Goal: Transaction & Acquisition: Purchase product/service

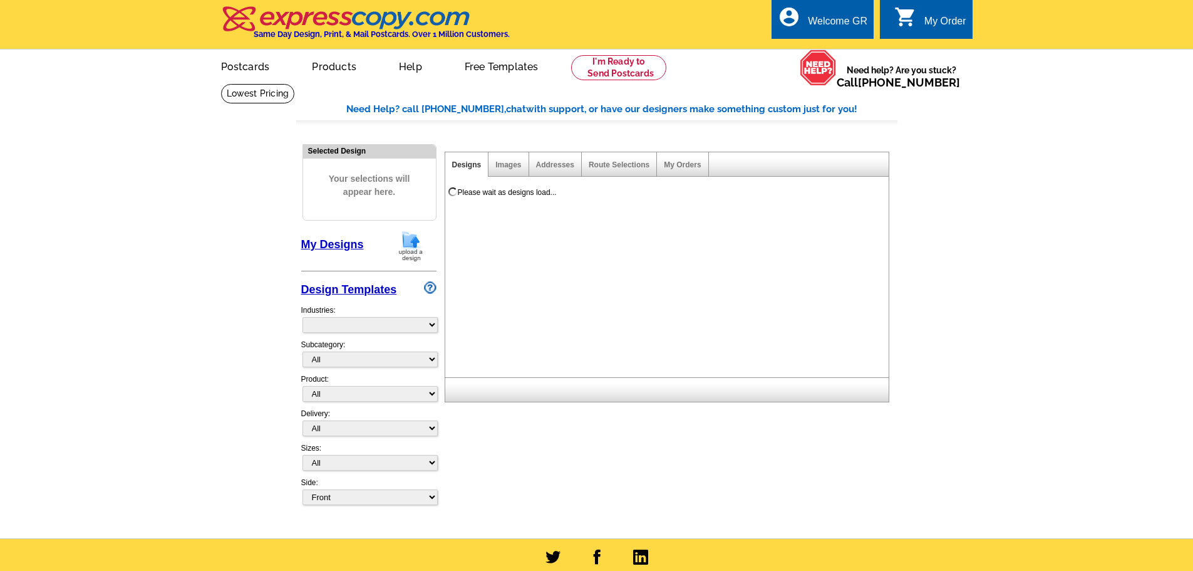
select select "785"
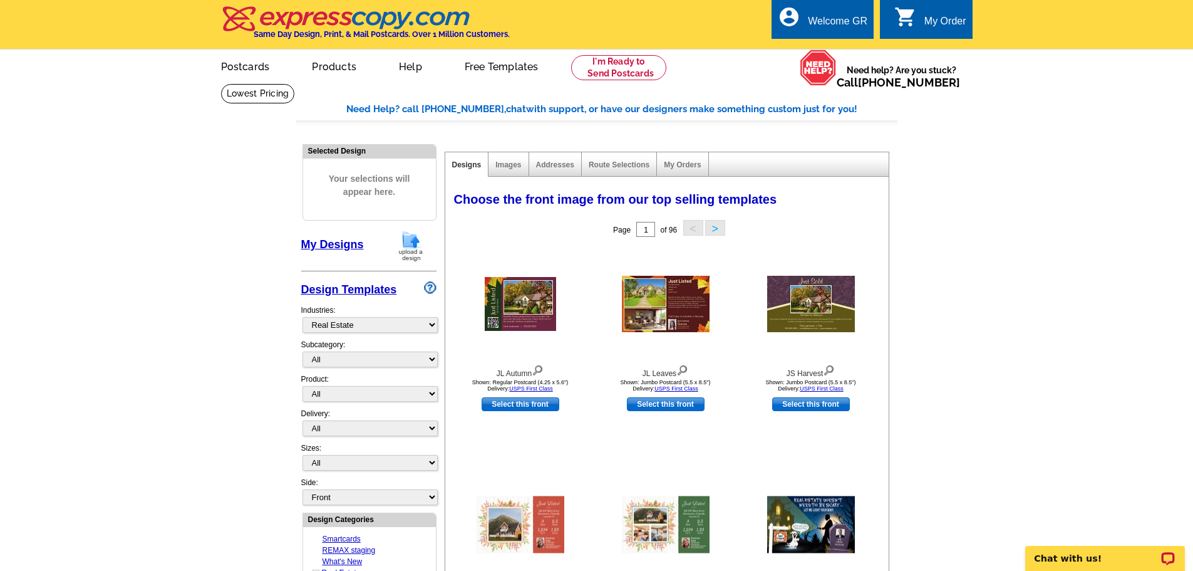
click at [413, 245] on img at bounding box center [411, 246] width 33 height 32
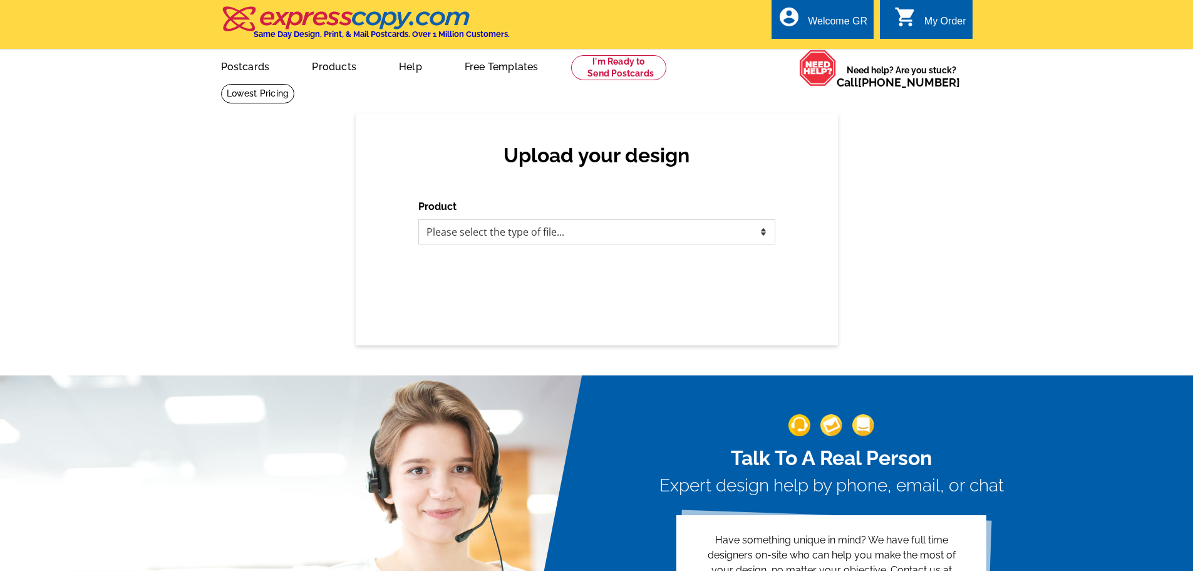
click at [487, 240] on select "Please select the type of file... Postcards Business Cards Letters and flyers G…" at bounding box center [596, 231] width 357 height 25
select select "3"
click at [418, 220] on select "Please select the type of file... Postcards Business Cards Letters and flyers G…" at bounding box center [596, 231] width 357 height 25
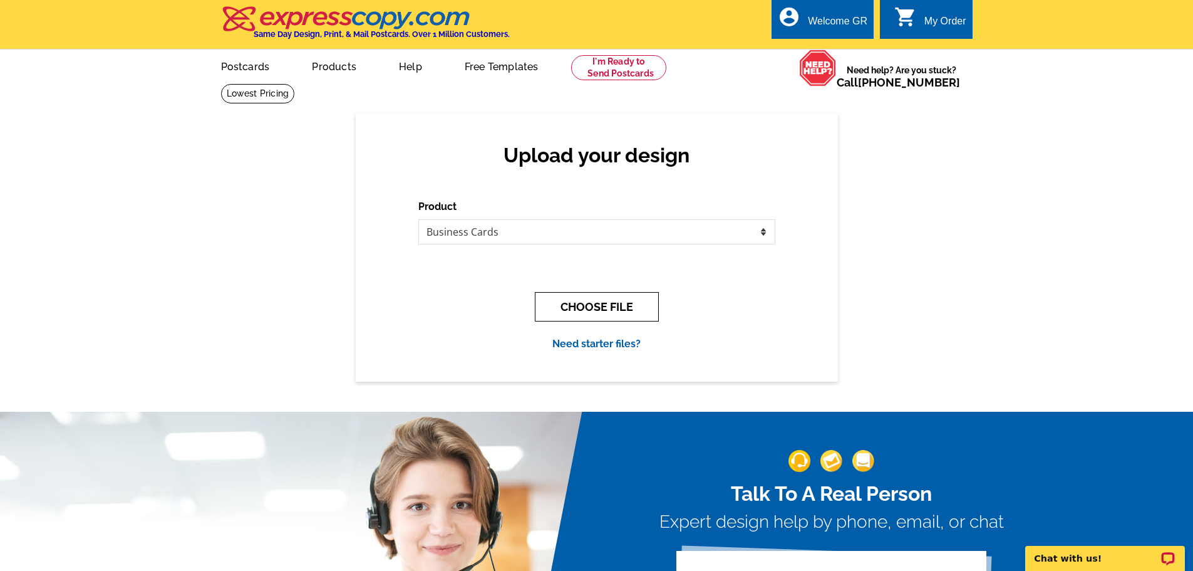
click at [600, 309] on button "CHOOSE FILE" at bounding box center [597, 306] width 124 height 29
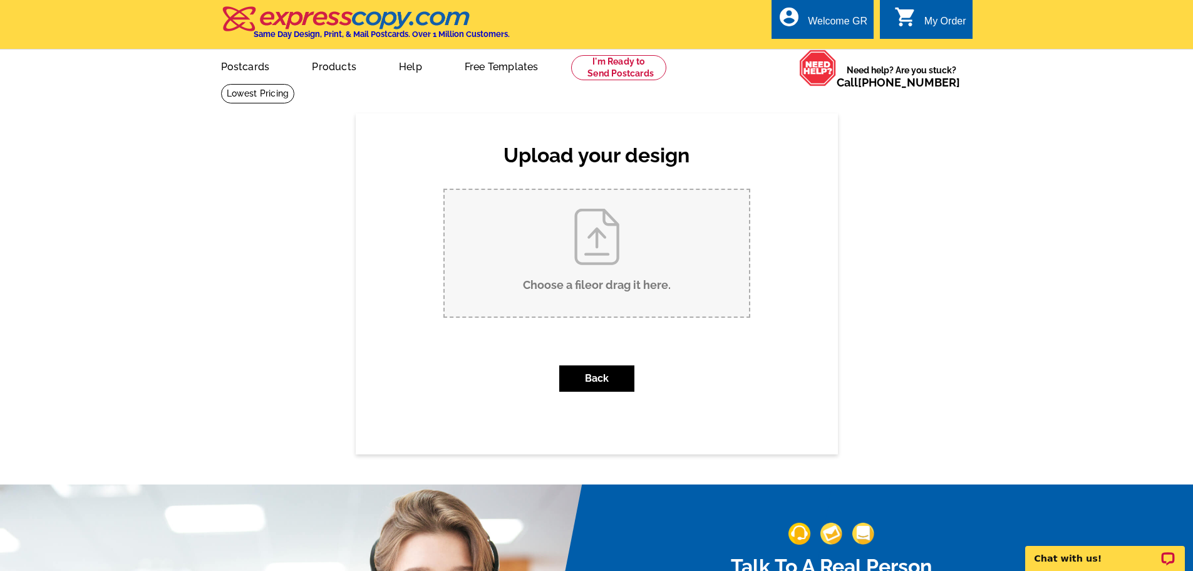
click at [601, 274] on input "Choose a file or drag it here ." at bounding box center [597, 253] width 304 height 127
type input "C:\fakepath\Business Card Front.png"
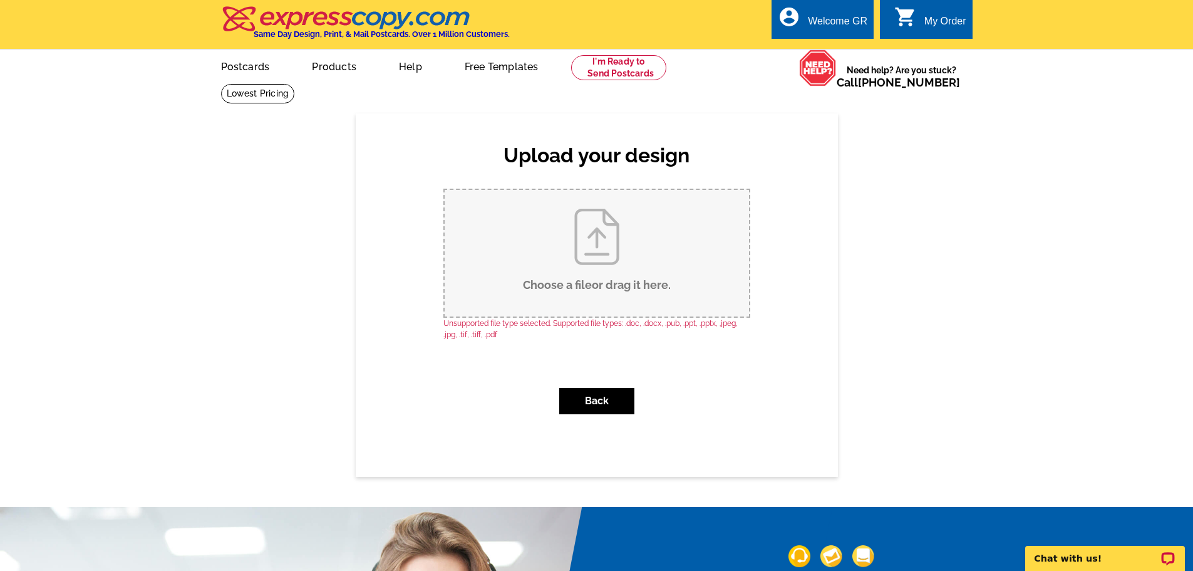
click at [734, 369] on div "Choose a file . Back" at bounding box center [596, 305] width 357 height 235
